Goal: Task Accomplishment & Management: Use online tool/utility

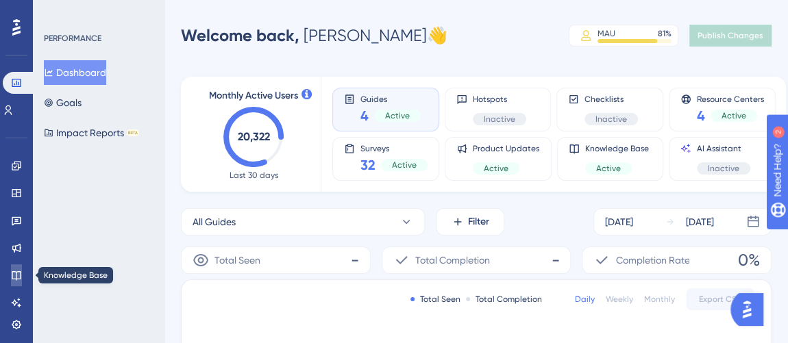
click at [11, 276] on link at bounding box center [16, 276] width 11 height 22
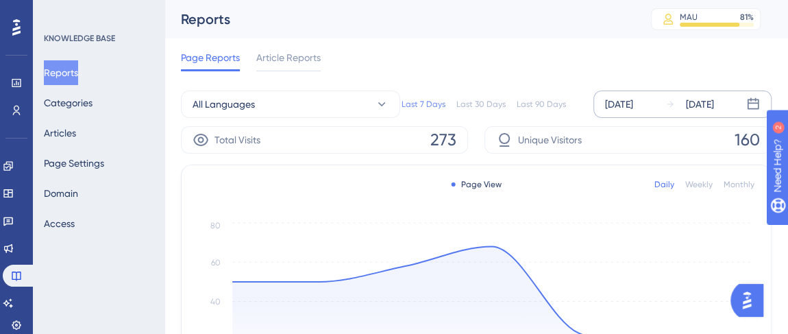
click at [633, 109] on div "[DATE]" at bounding box center [619, 104] width 28 height 16
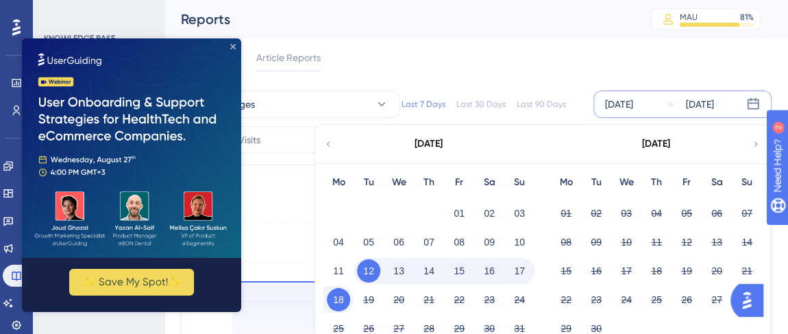
click at [231, 48] on icon "Close Preview" at bounding box center [232, 46] width 5 height 5
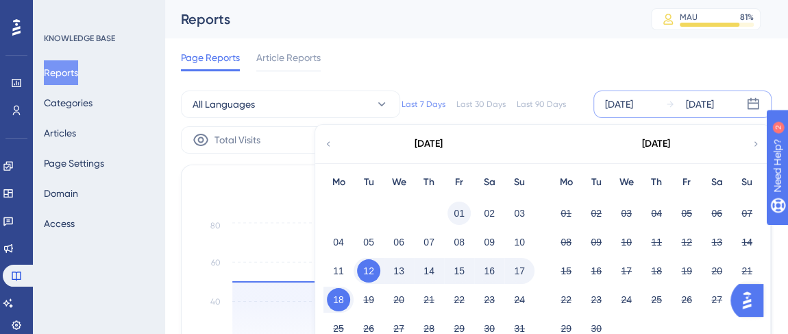
click at [453, 211] on button "01" at bounding box center [459, 213] width 23 height 23
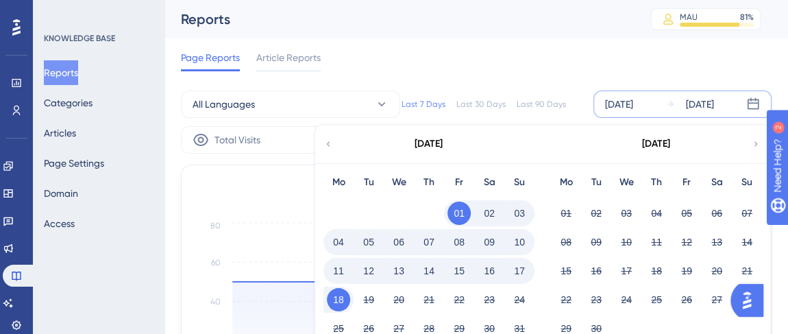
click at [335, 301] on button "18" at bounding box center [338, 299] width 23 height 23
click at [707, 100] on div "[DATE]" at bounding box center [700, 104] width 28 height 16
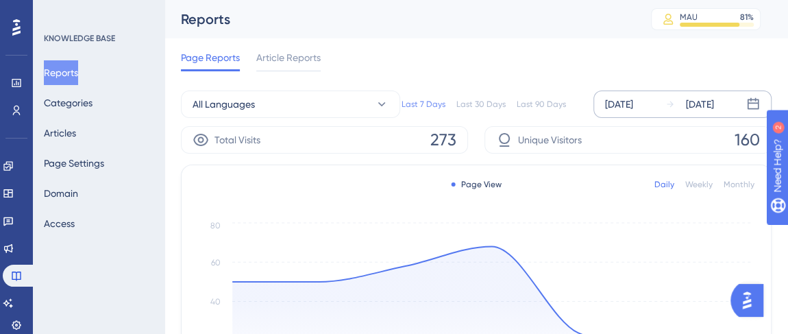
click at [633, 104] on div "[DATE]" at bounding box center [619, 104] width 28 height 16
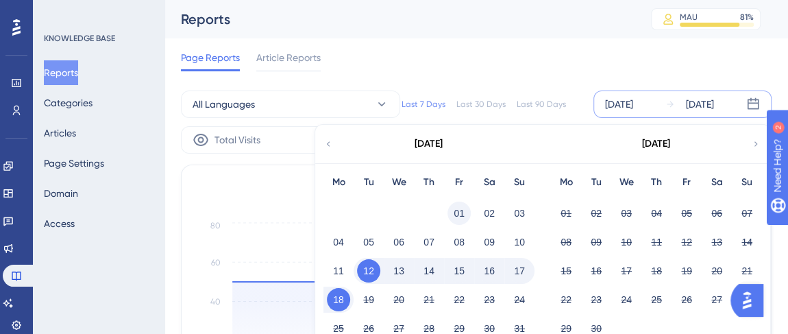
click at [456, 215] on button "01" at bounding box center [459, 213] width 23 height 23
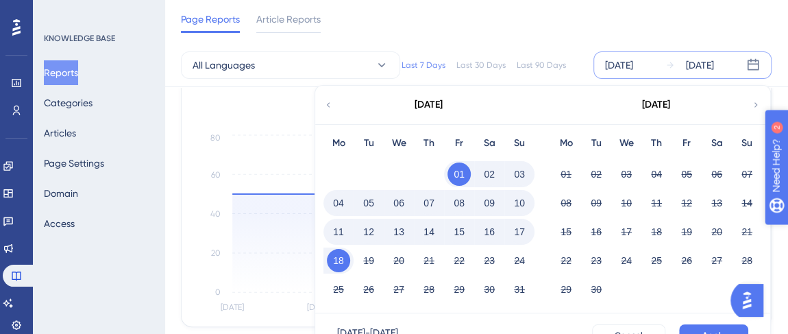
scroll to position [124, 0]
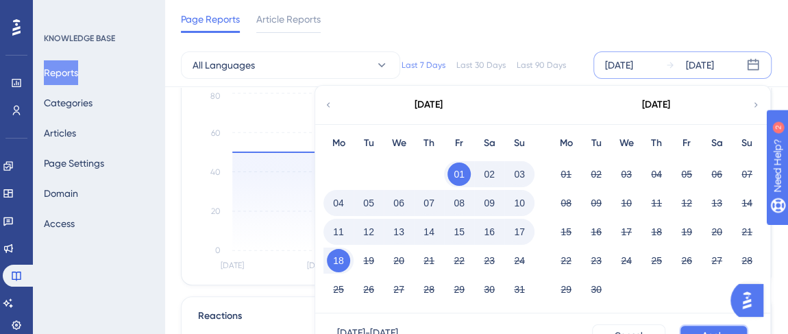
click at [707, 332] on span "Apply" at bounding box center [714, 335] width 23 height 11
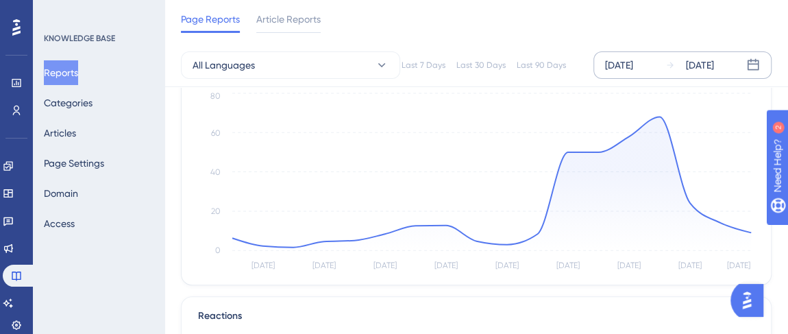
click at [714, 57] on div "[DATE]" at bounding box center [700, 65] width 28 height 16
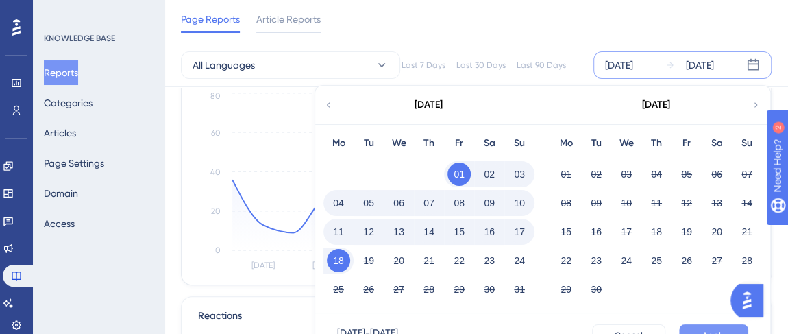
click at [711, 332] on span "Apply" at bounding box center [714, 335] width 23 height 11
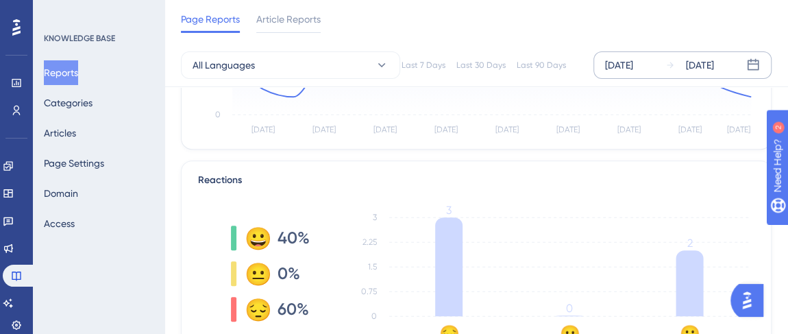
scroll to position [446, 0]
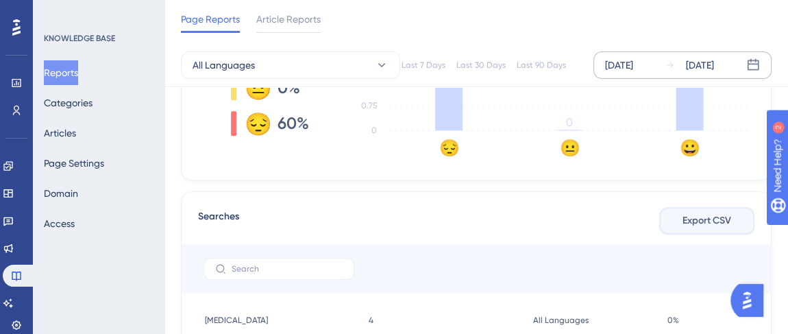
click at [703, 221] on span "Export CSV" at bounding box center [707, 220] width 49 height 16
